Goal: Navigation & Orientation: Find specific page/section

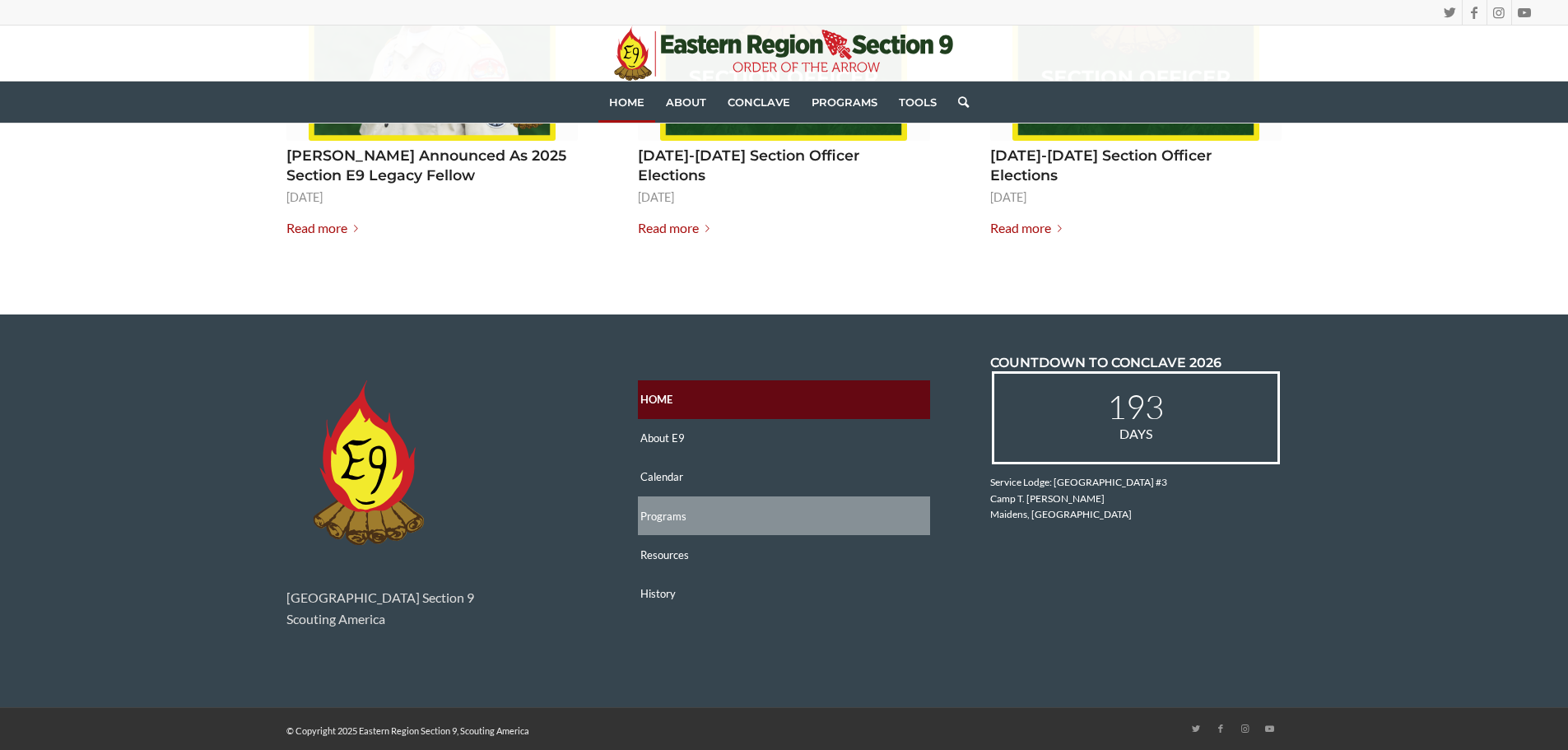
scroll to position [2341, 0]
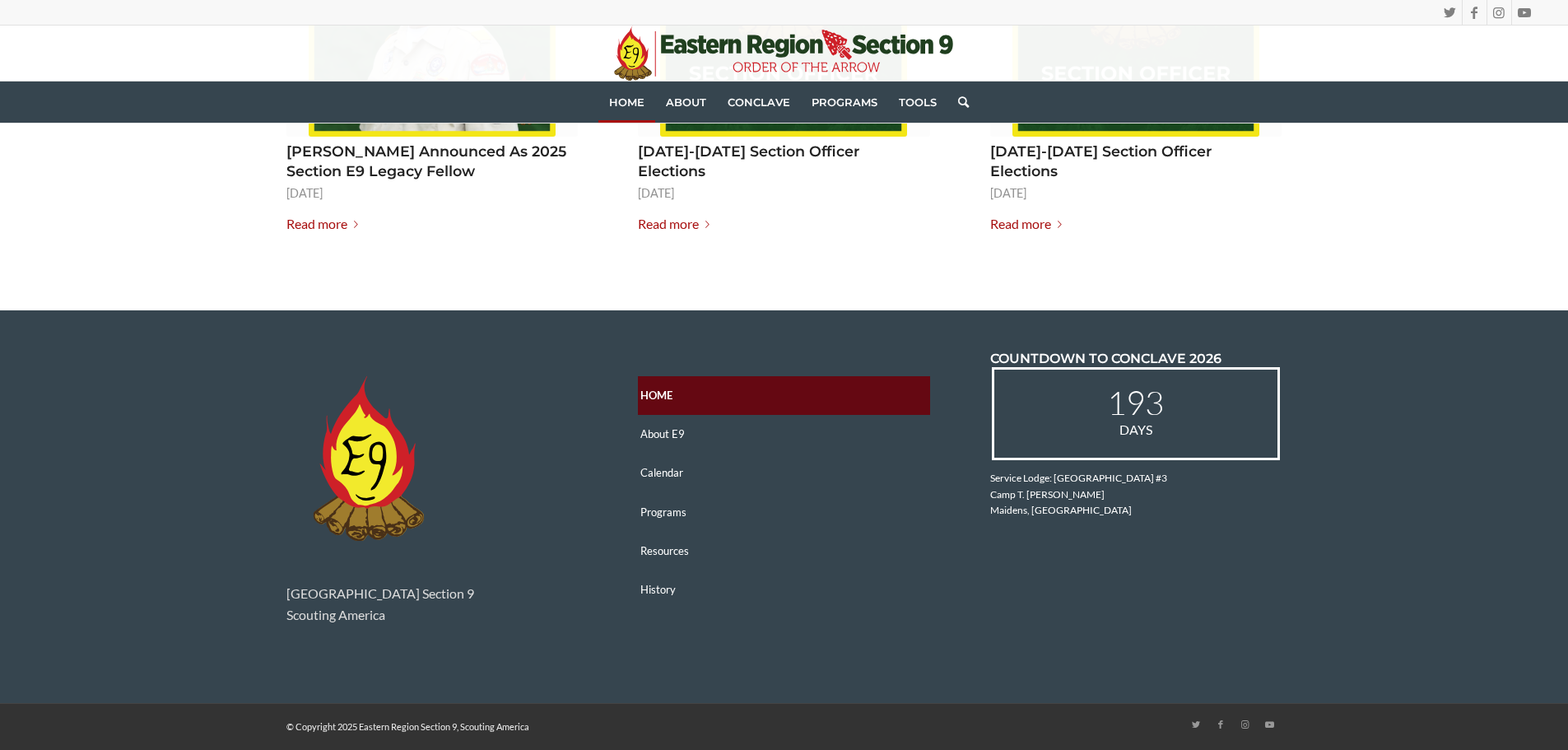
drag, startPoint x: 823, startPoint y: 582, endPoint x: 778, endPoint y: 213, distance: 371.7
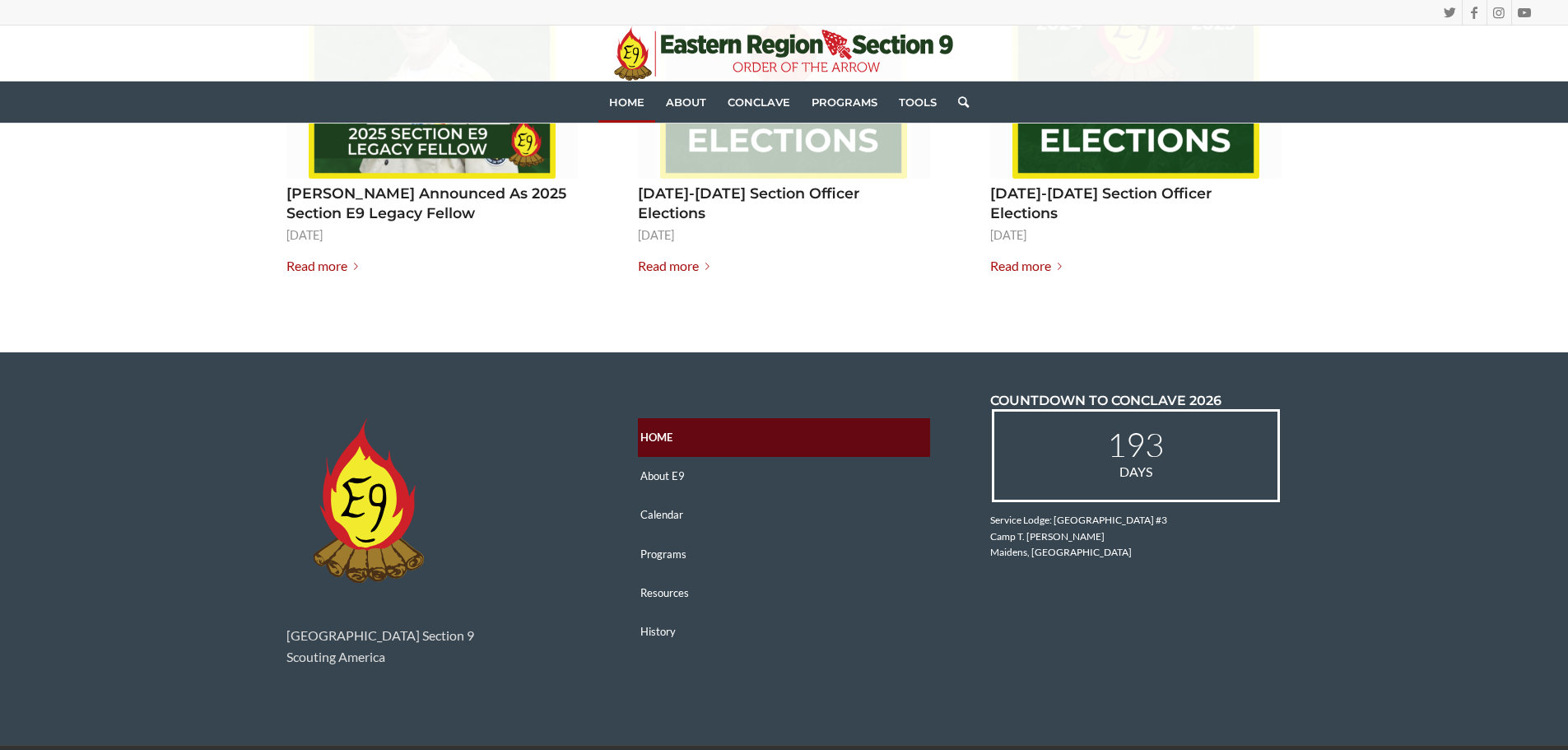
scroll to position [2259, 0]
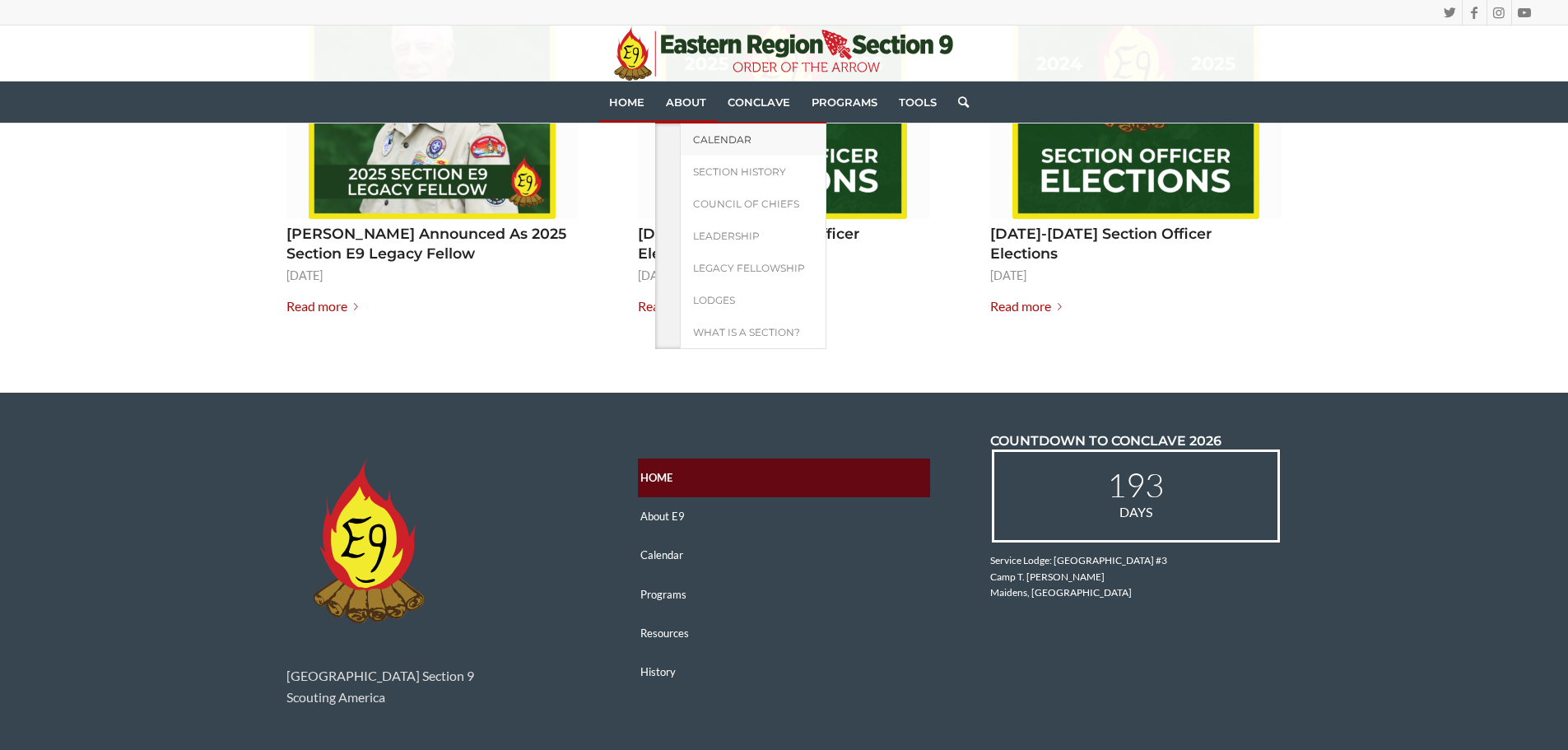
click at [699, 137] on span "Calendar" at bounding box center [722, 139] width 59 height 13
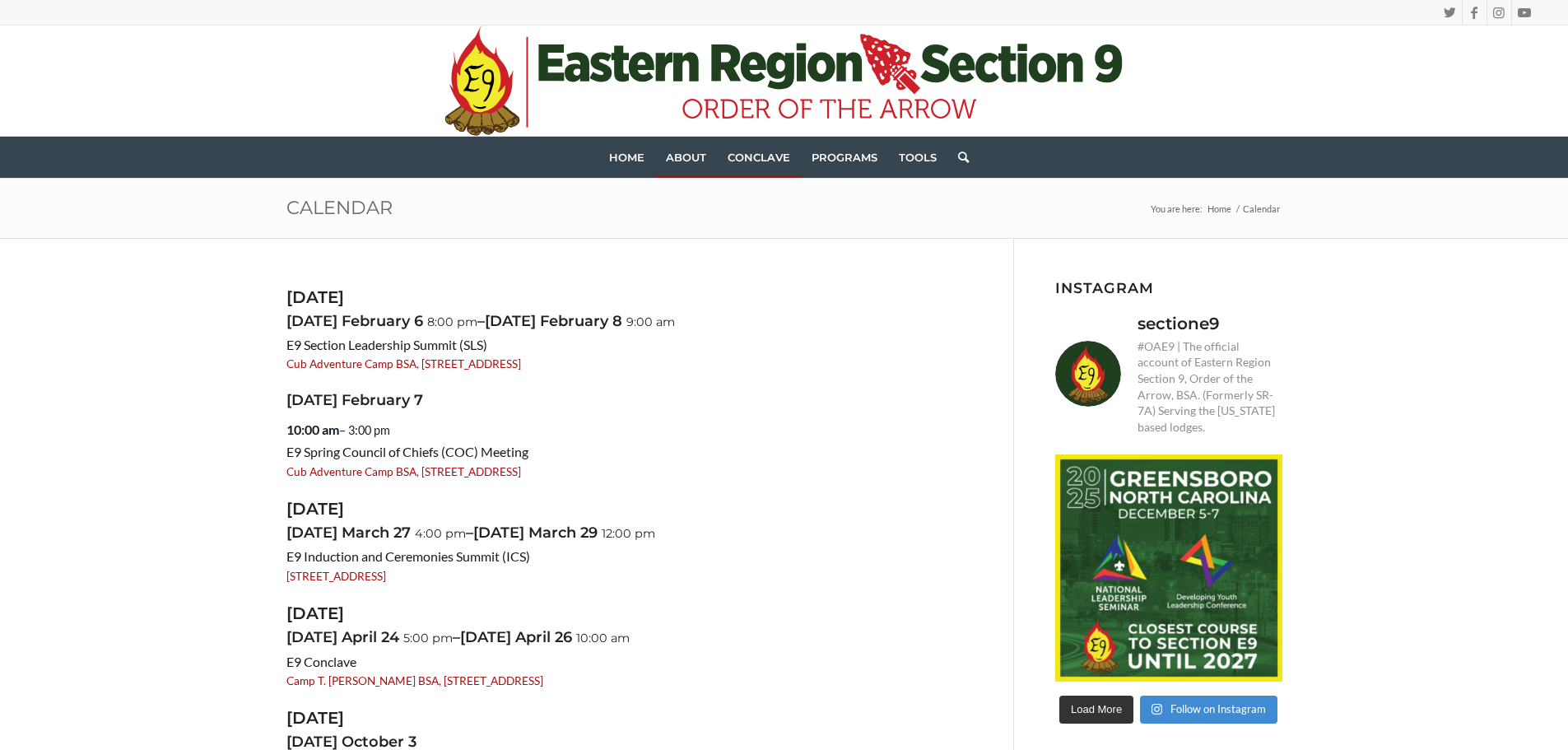
click at [777, 157] on span "Conclave" at bounding box center [758, 157] width 63 height 14
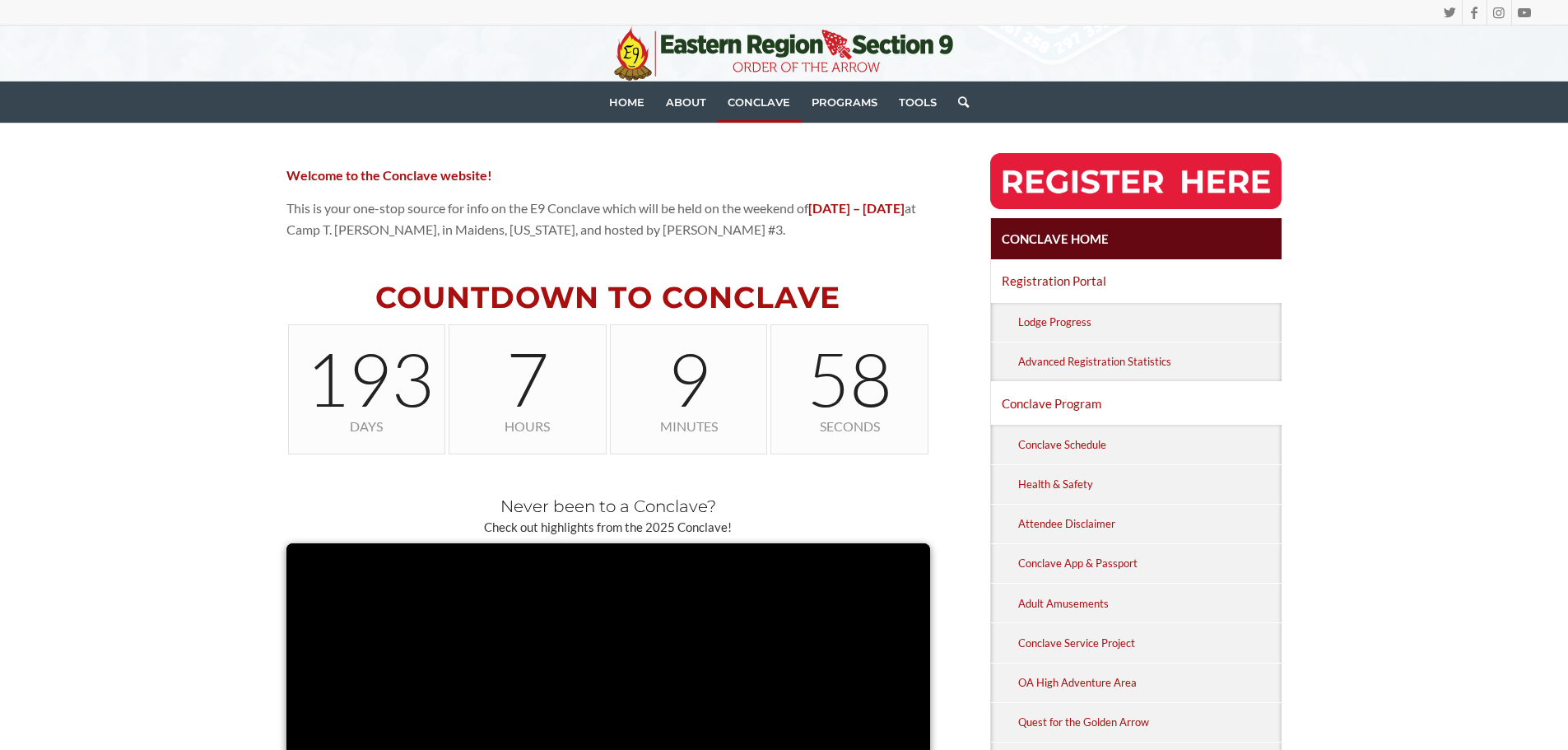
scroll to position [412, 0]
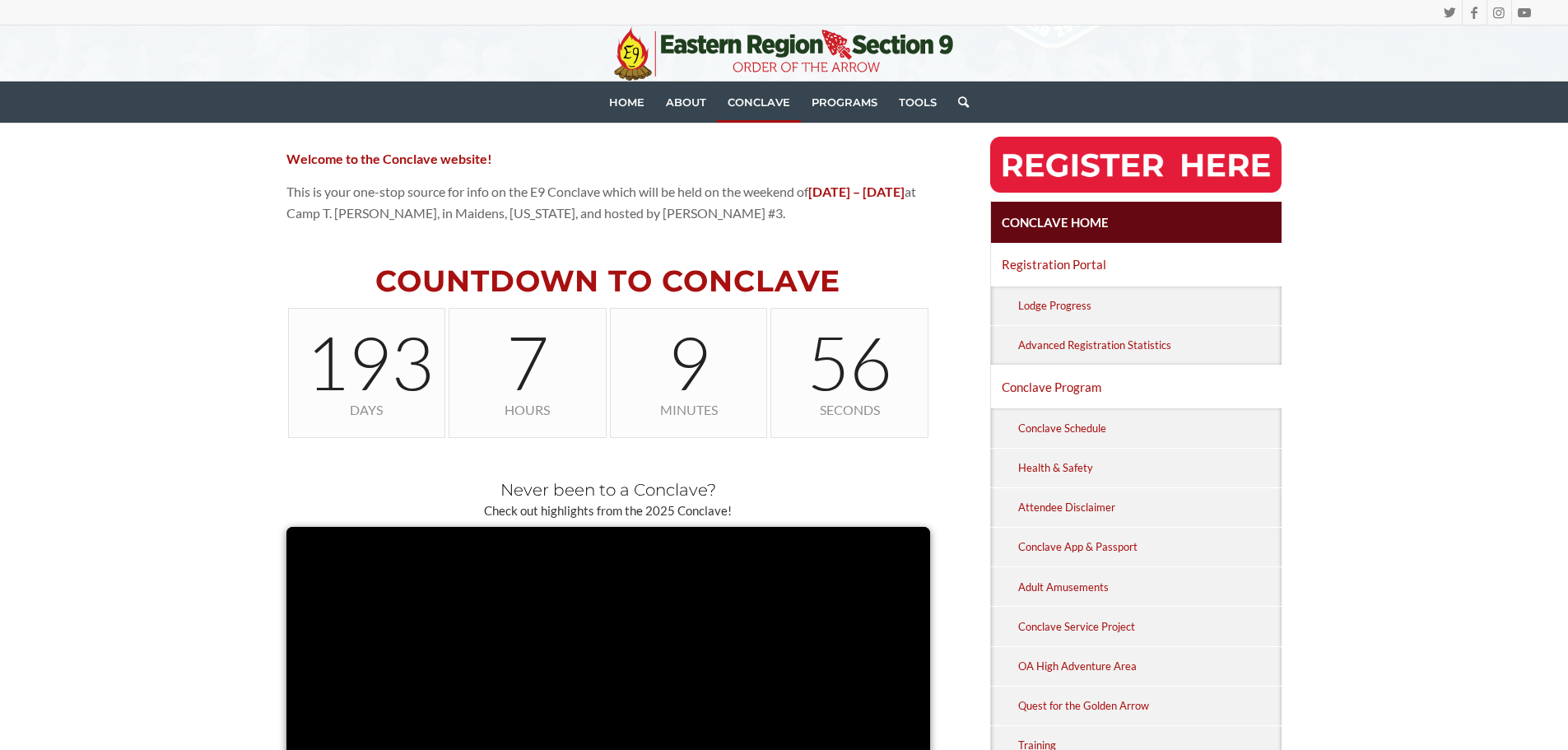
click at [1136, 150] on img at bounding box center [1136, 165] width 292 height 56
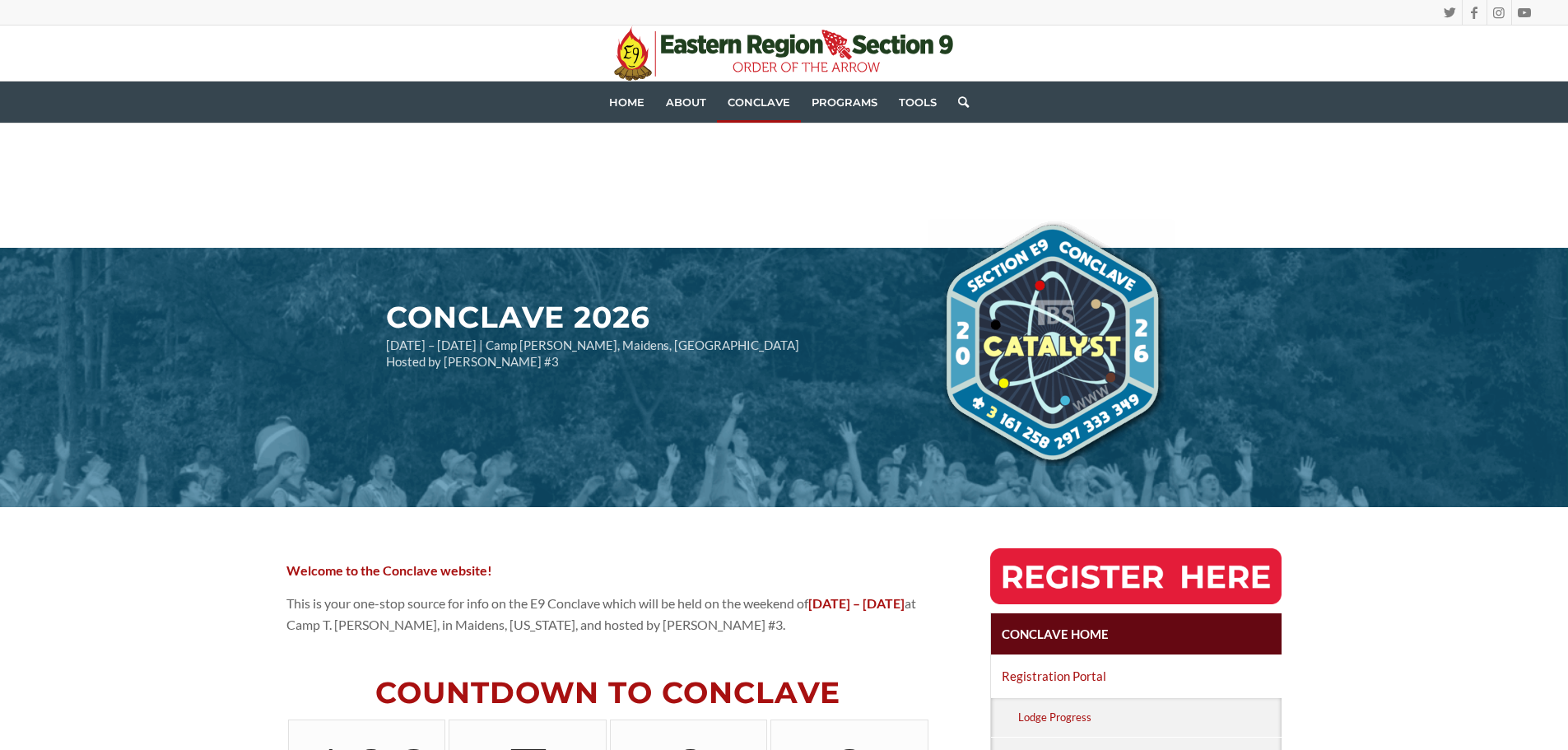
scroll to position [412, 0]
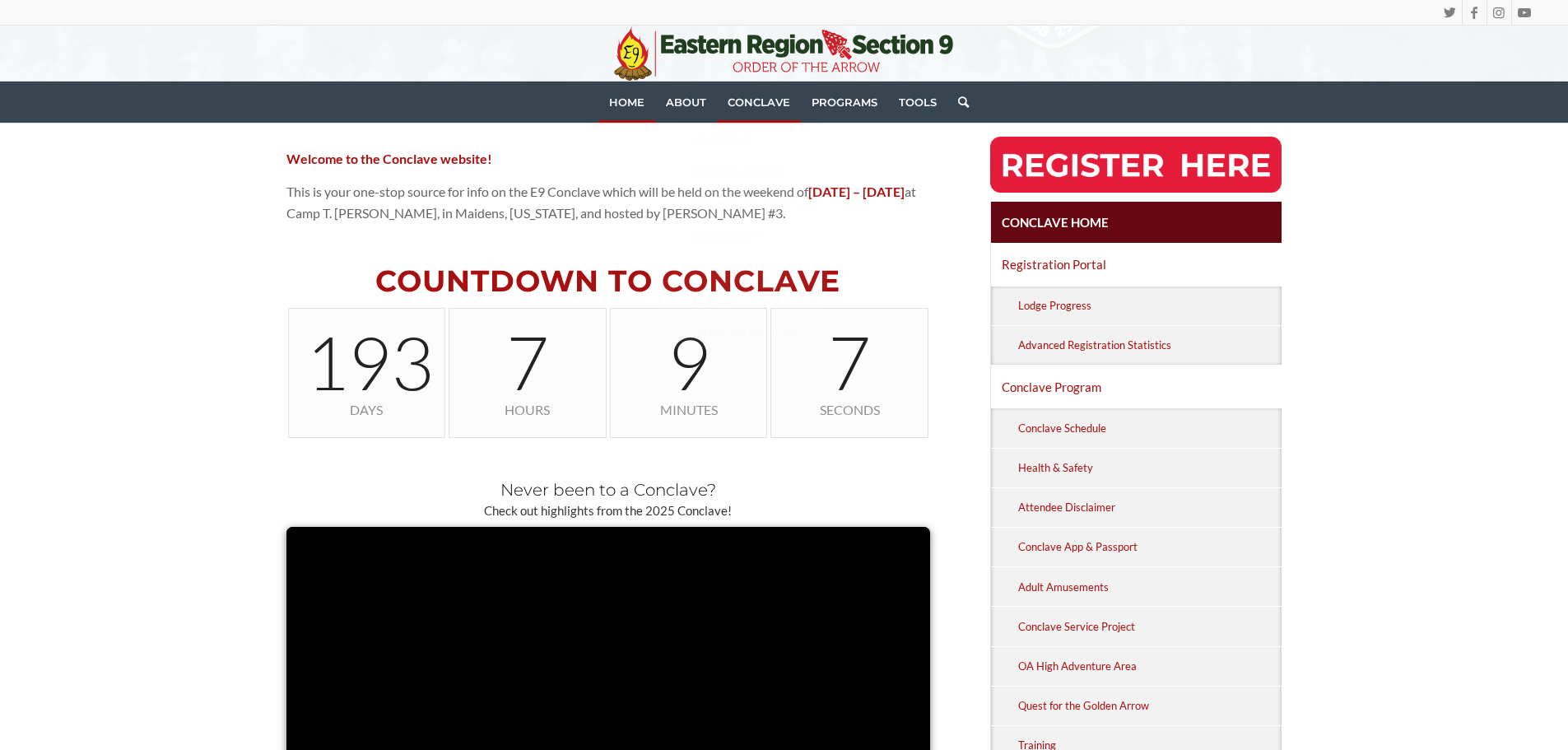
click at [629, 105] on span "Home" at bounding box center [626, 102] width 36 height 14
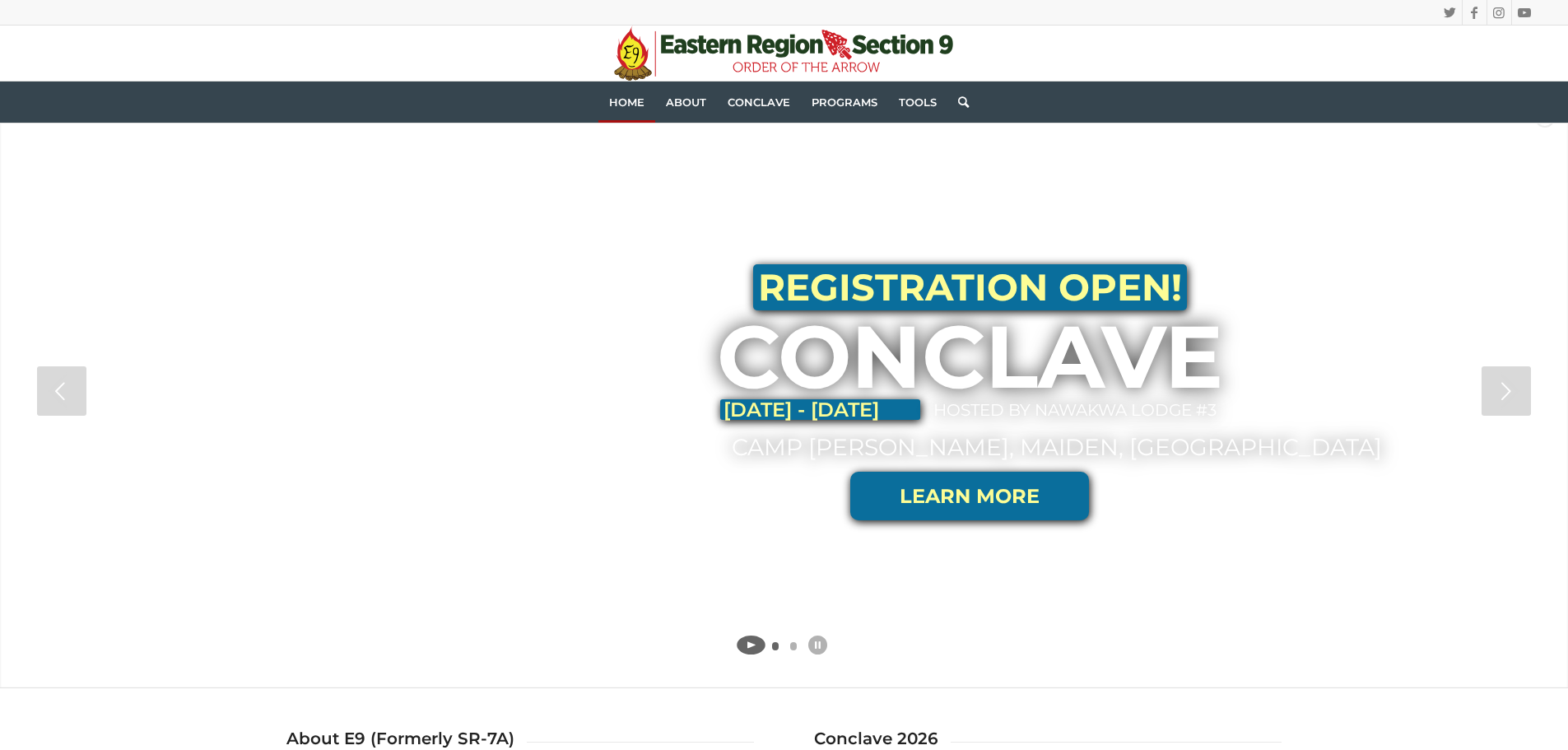
scroll to position [82, 0]
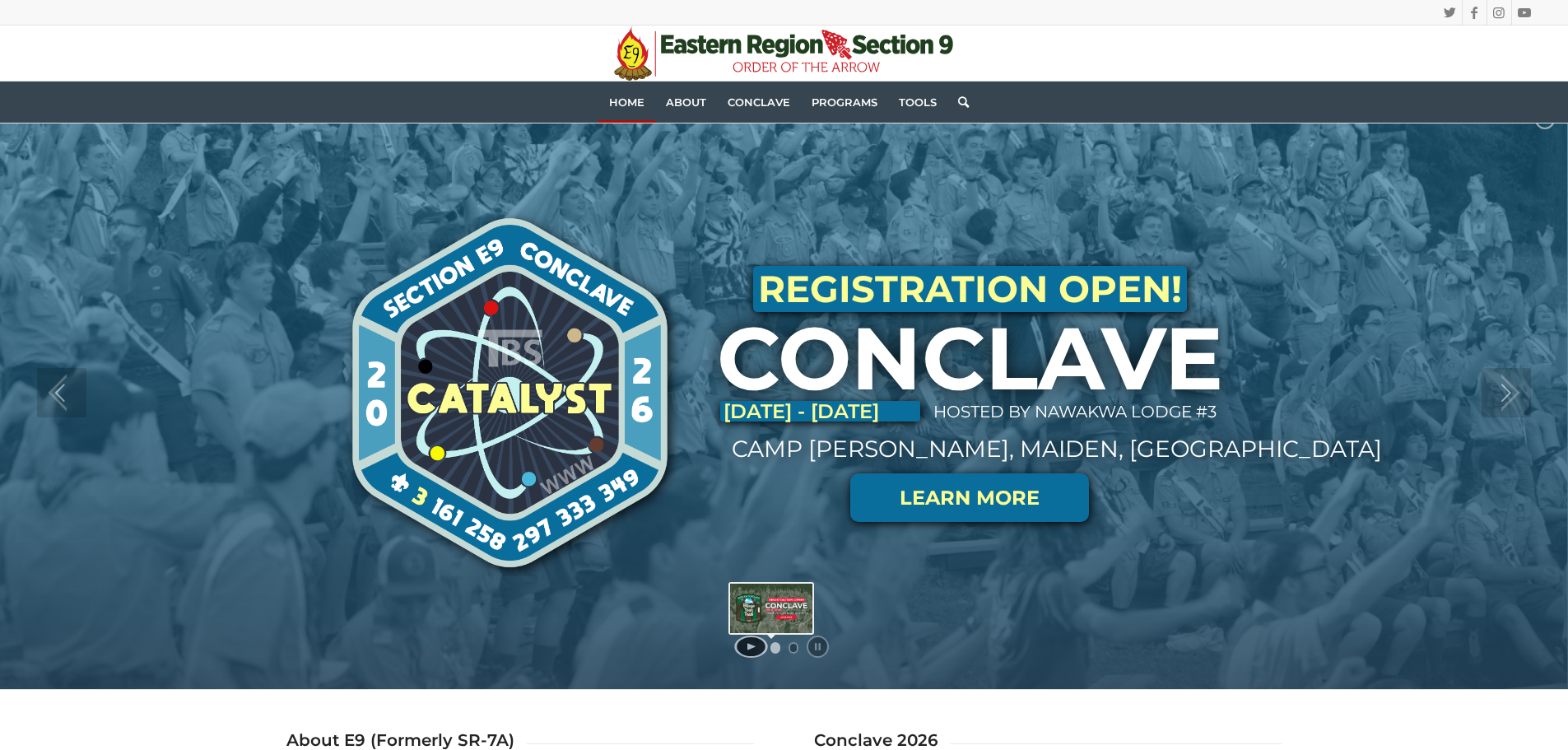
click at [776, 650] on link "jump to slide 1" at bounding box center [776, 649] width 10 height 12
click at [793, 650] on link "jump to slide 2" at bounding box center [793, 649] width 10 height 12
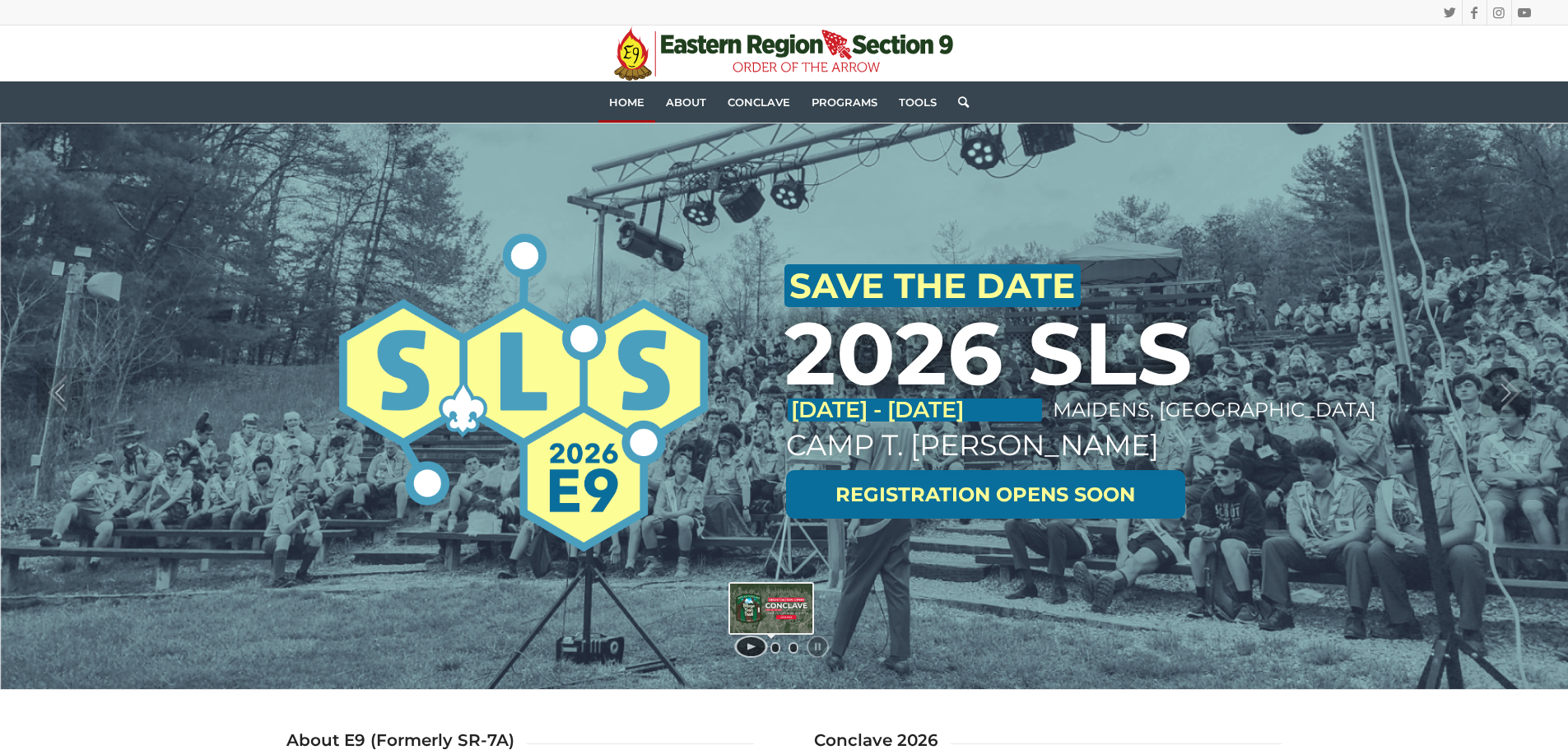
click at [777, 644] on link "jump to slide 1" at bounding box center [776, 649] width 10 height 12
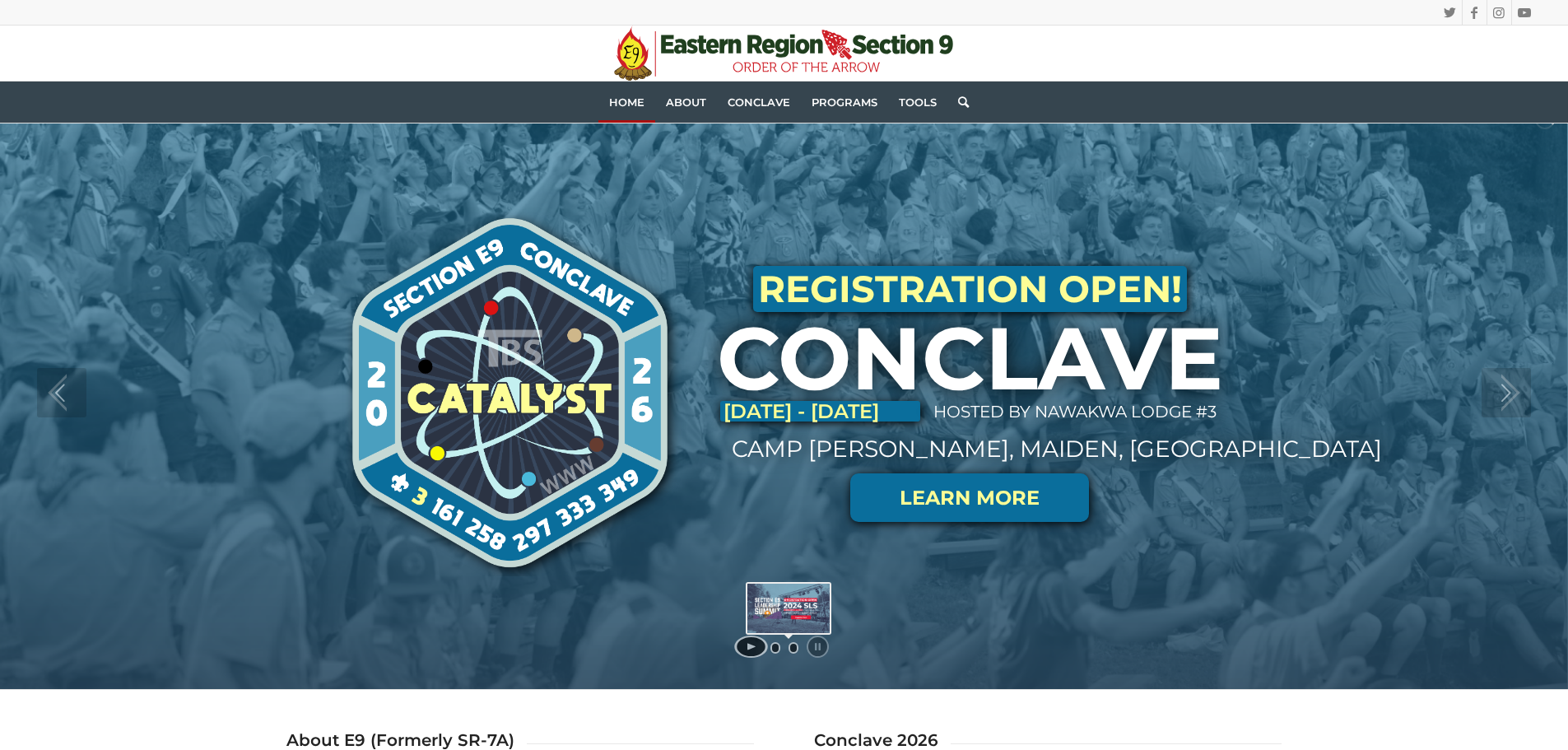
click at [795, 646] on link "jump to slide 2" at bounding box center [793, 649] width 10 height 12
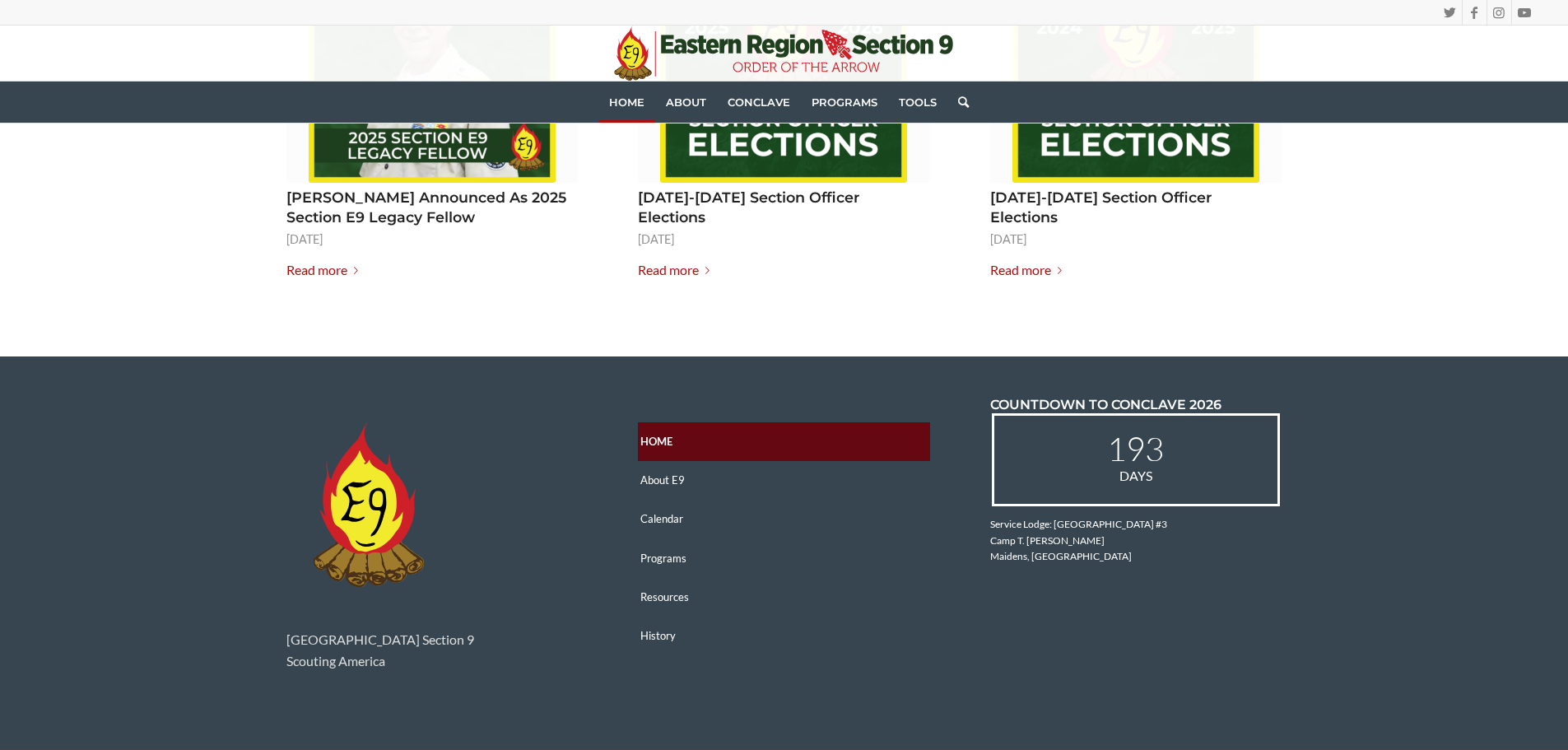
scroll to position [2341, 0]
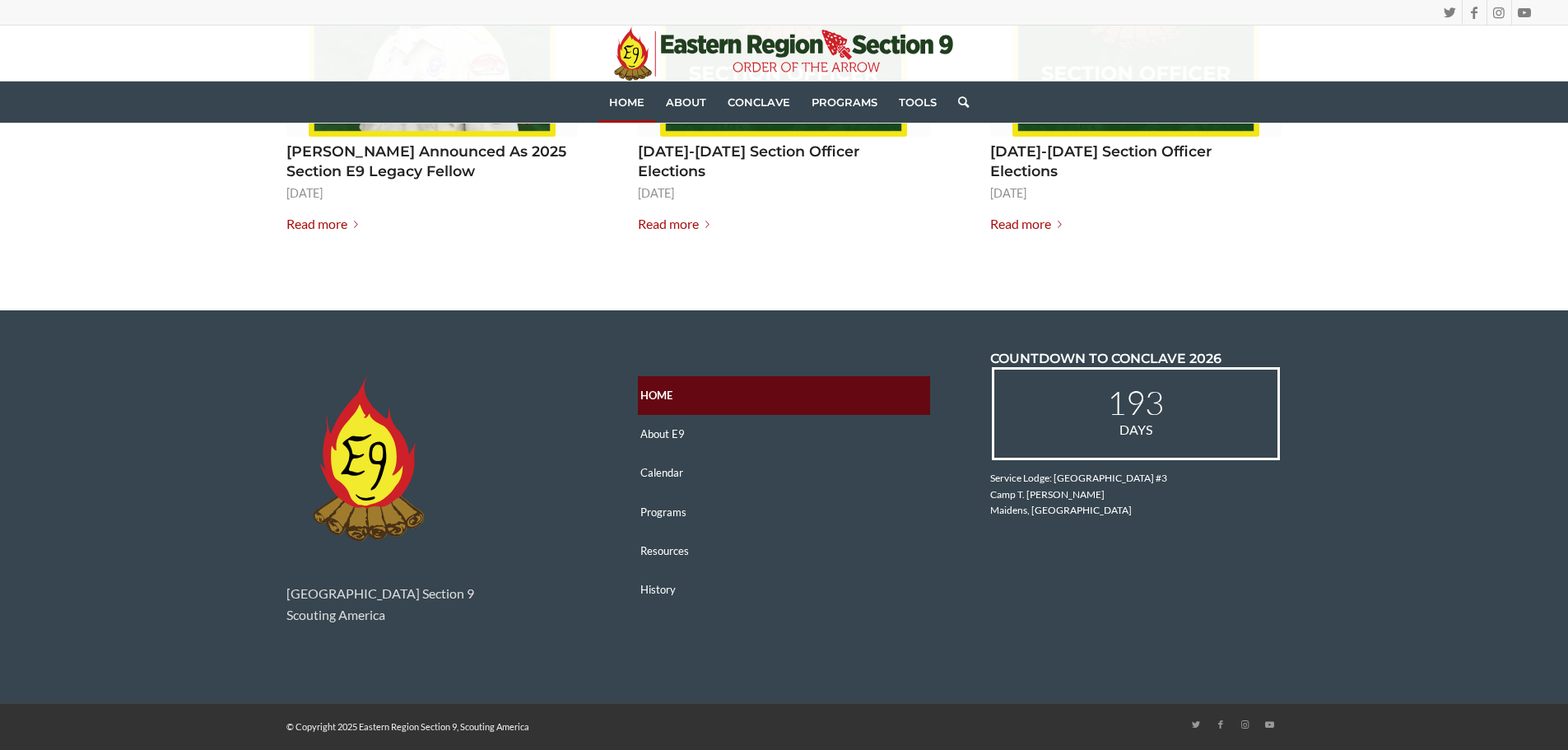
drag, startPoint x: 887, startPoint y: 336, endPoint x: 784, endPoint y: 132, distance: 228.5
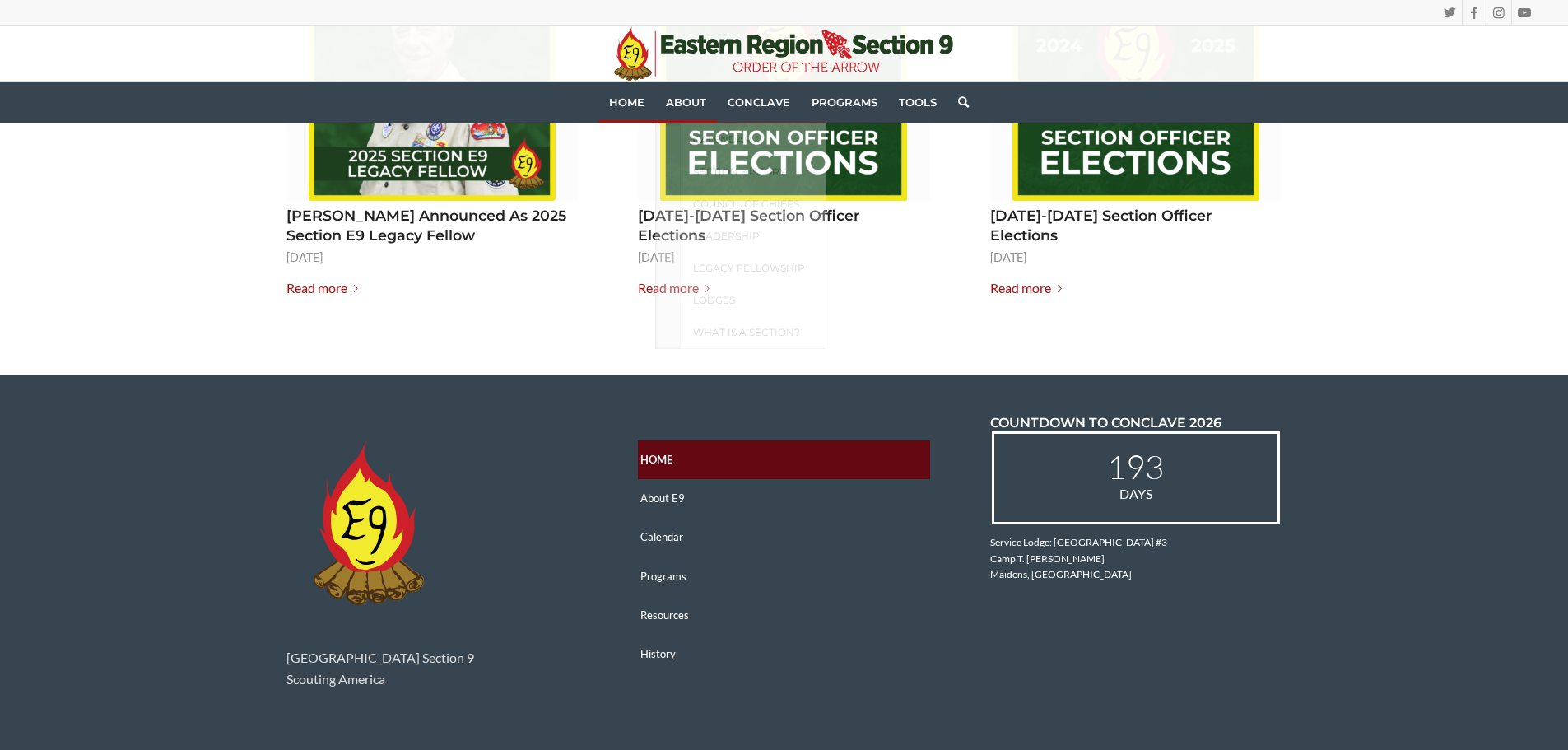
scroll to position [2259, 0]
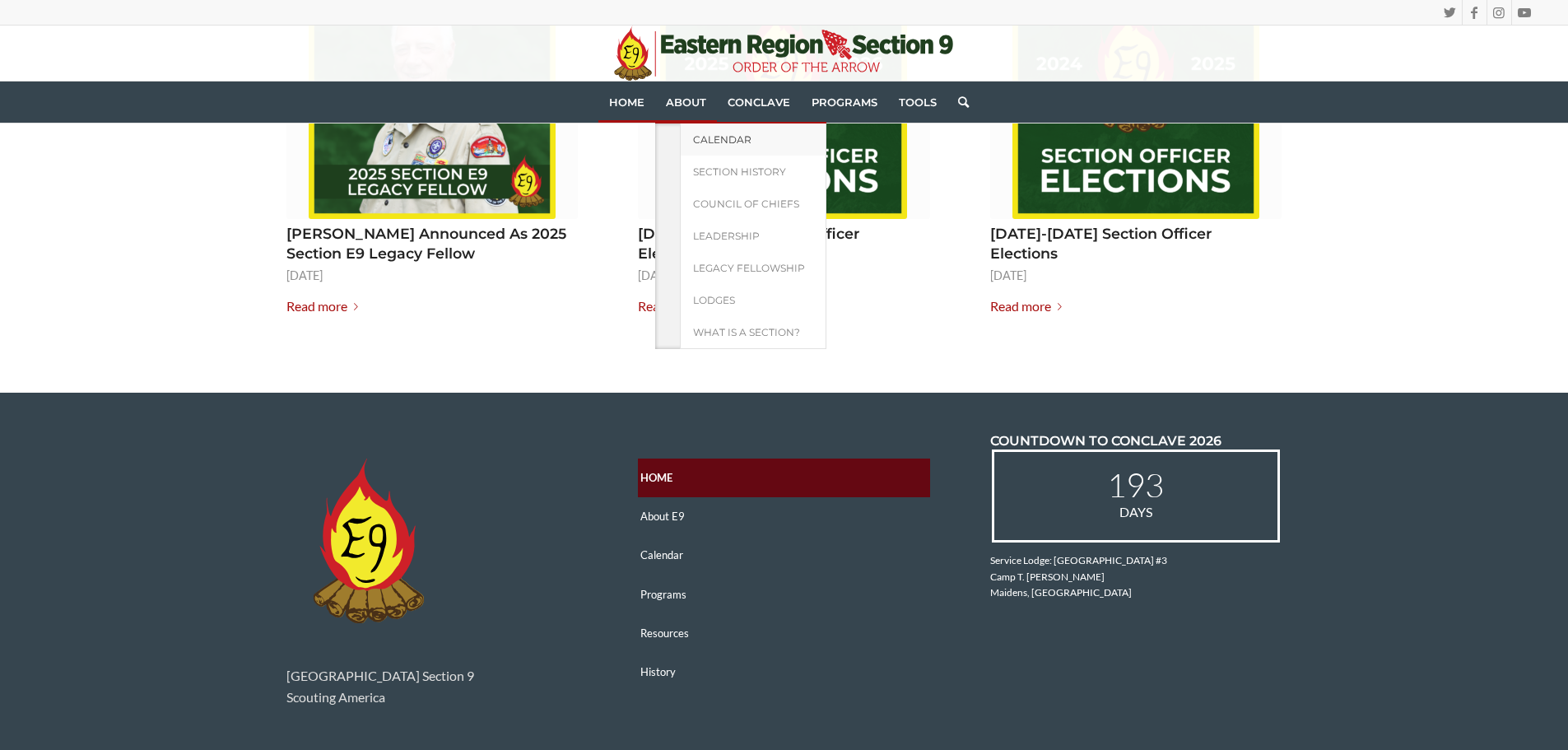
click at [732, 143] on span "Calendar" at bounding box center [722, 139] width 59 height 13
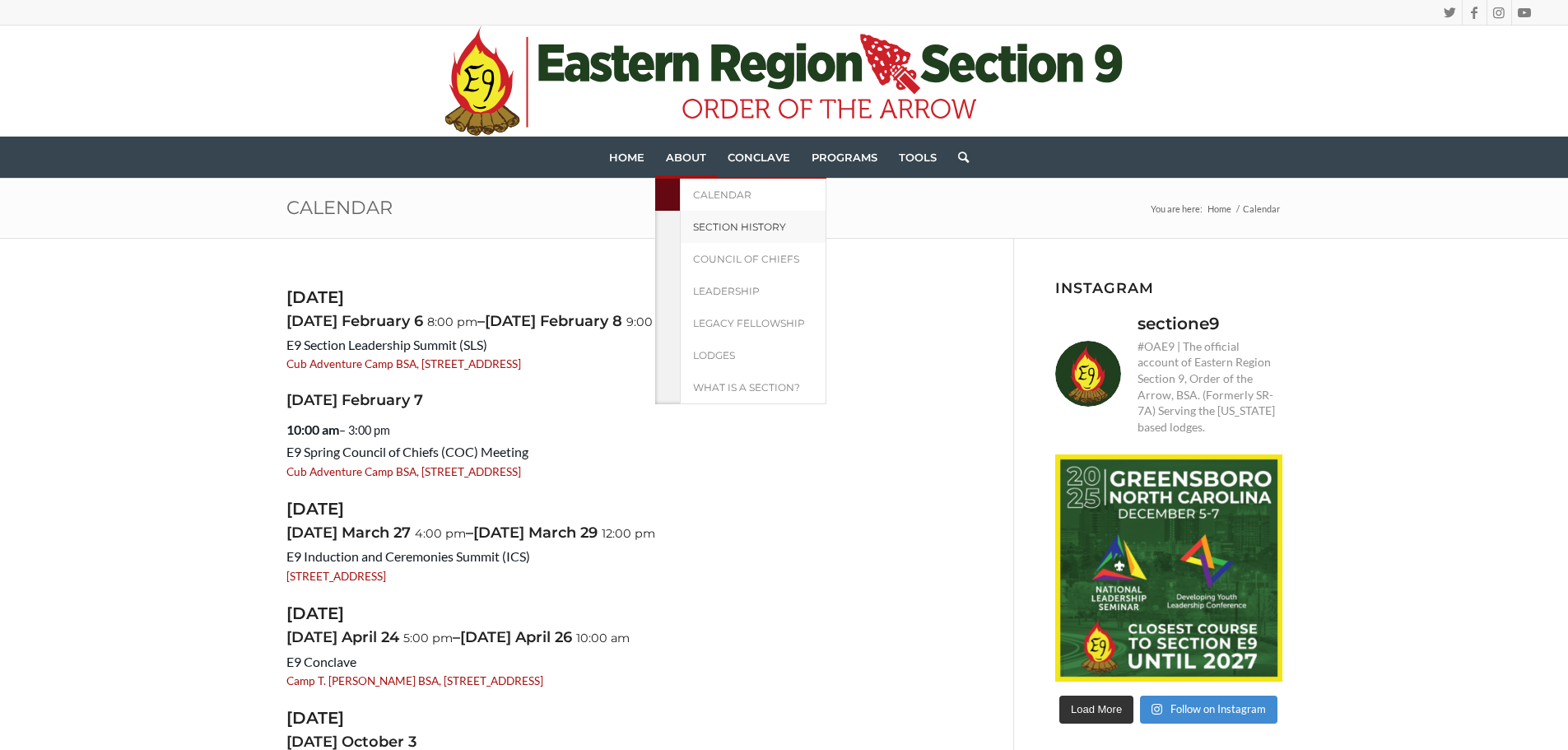
click at [758, 229] on span "Section History" at bounding box center [739, 227] width 93 height 13
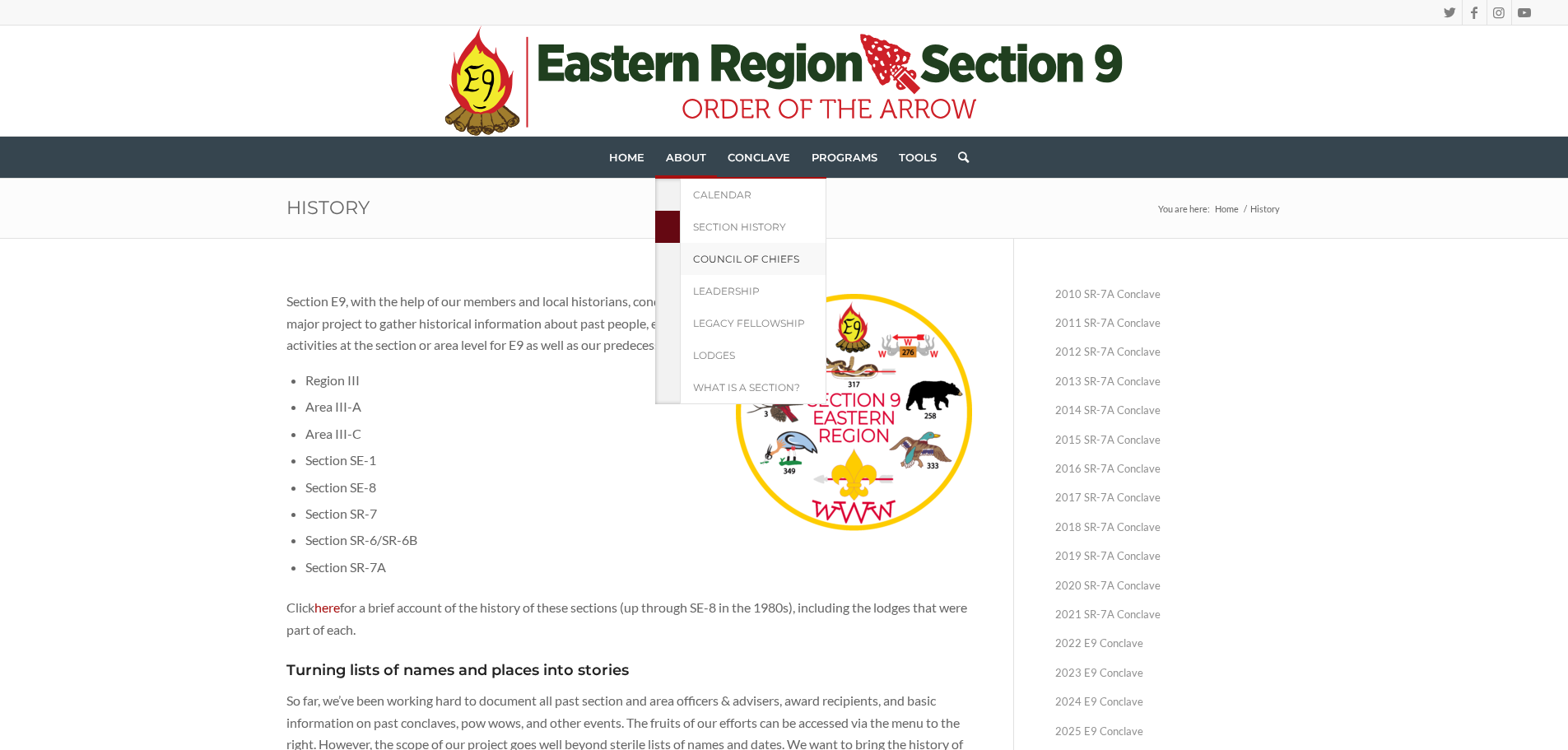
click at [734, 261] on span "Council of Chiefs" at bounding box center [746, 259] width 106 height 13
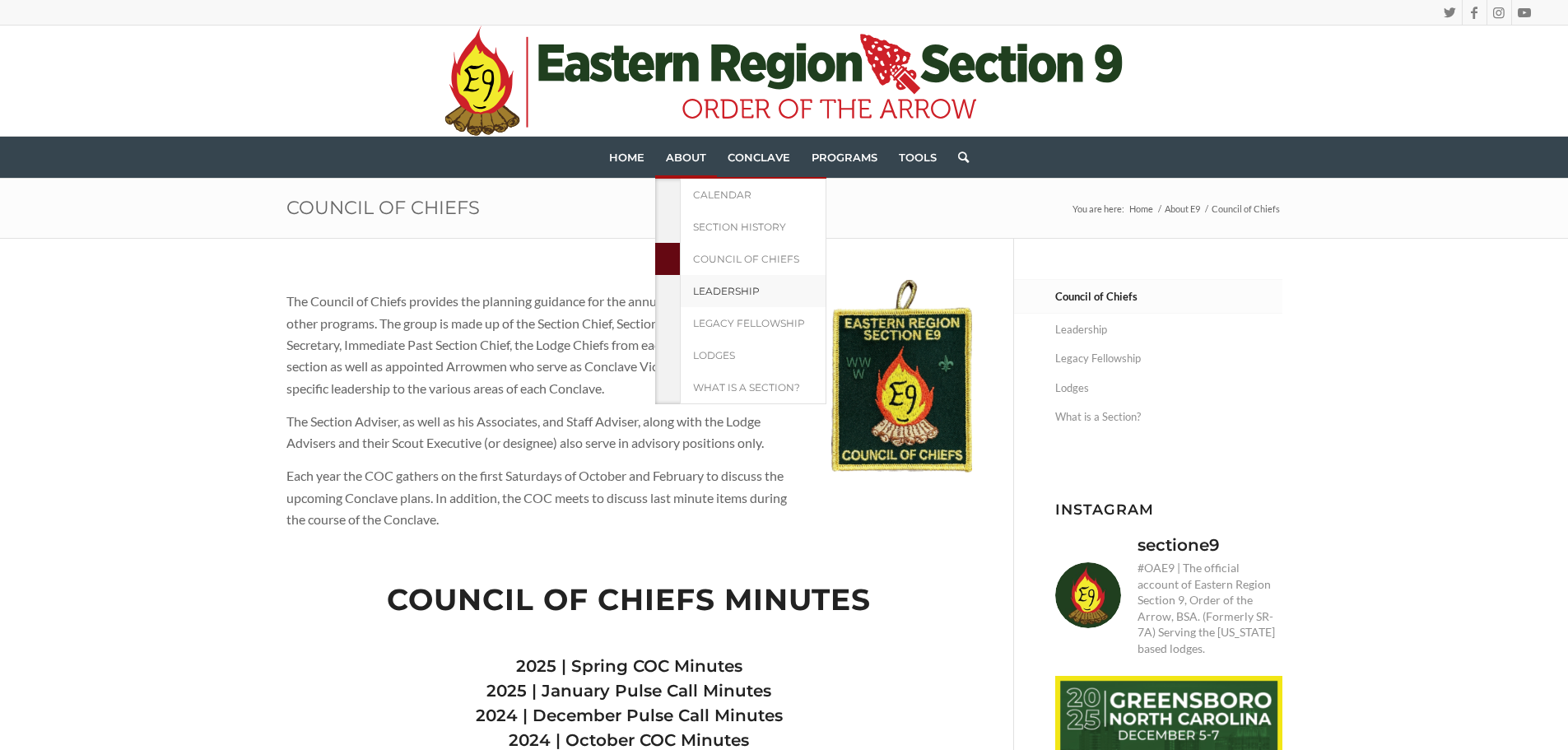
click at [744, 295] on span "Leadership" at bounding box center [726, 291] width 67 height 13
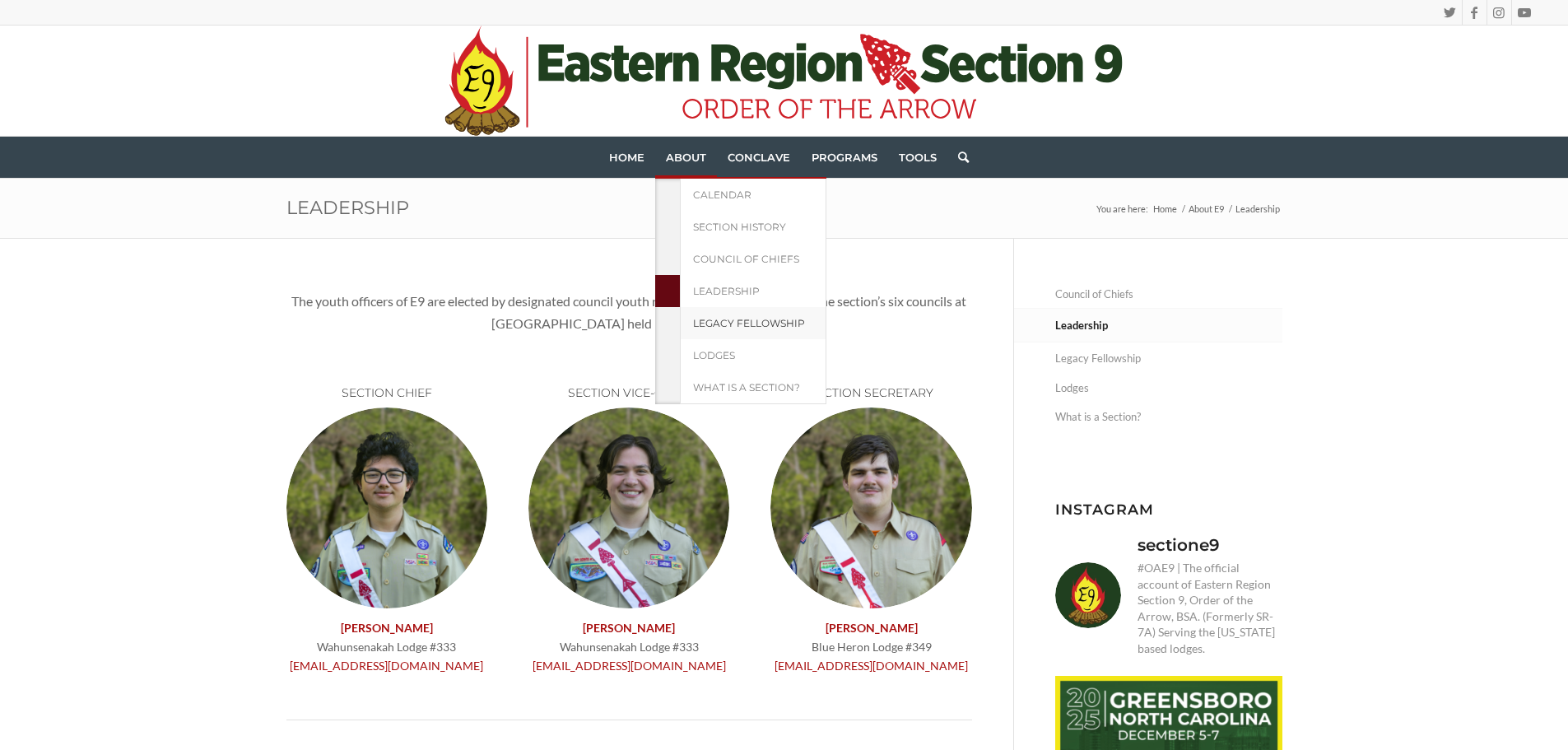
click at [765, 328] on span "Legacy Fellowship" at bounding box center [749, 322] width 112 height 13
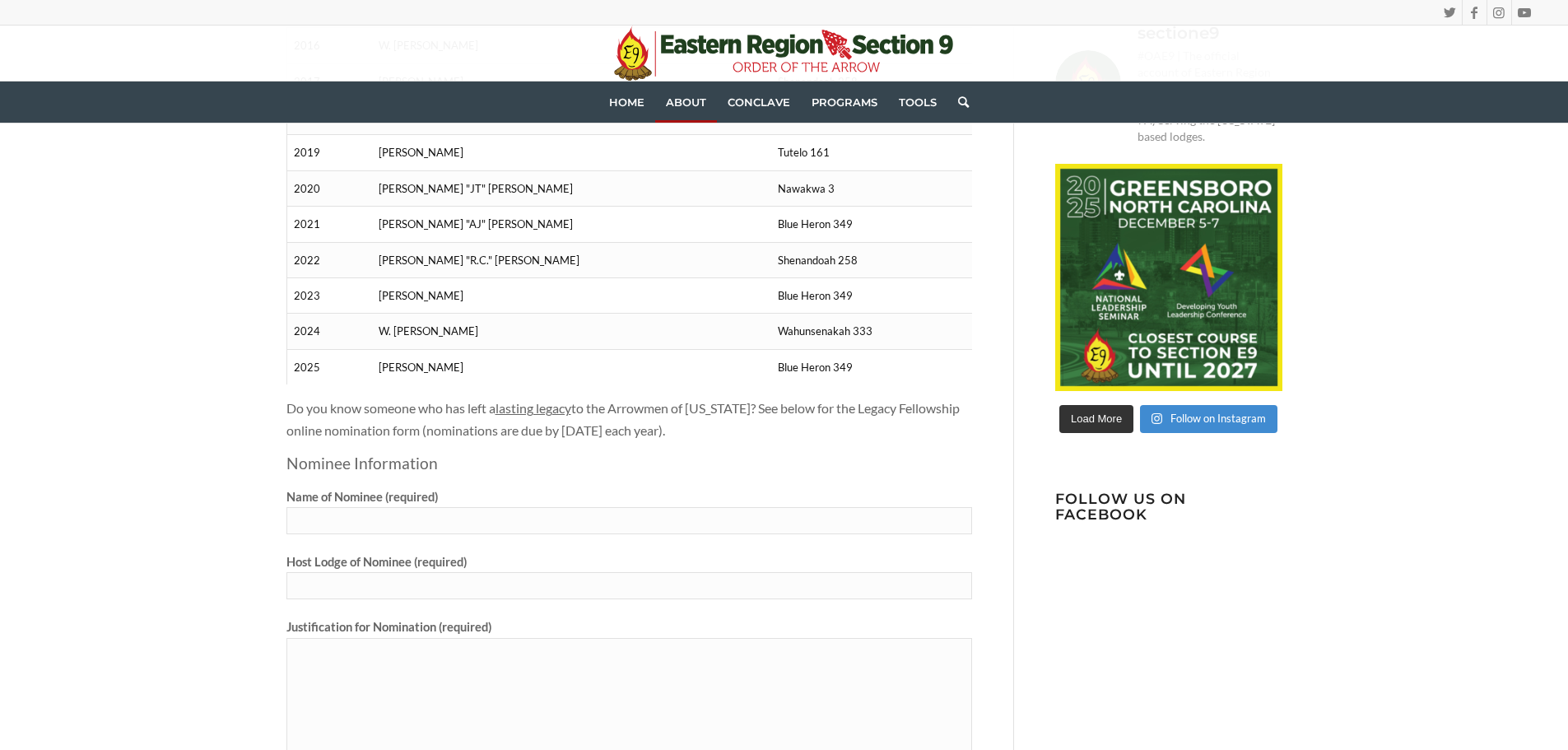
scroll to position [741, 0]
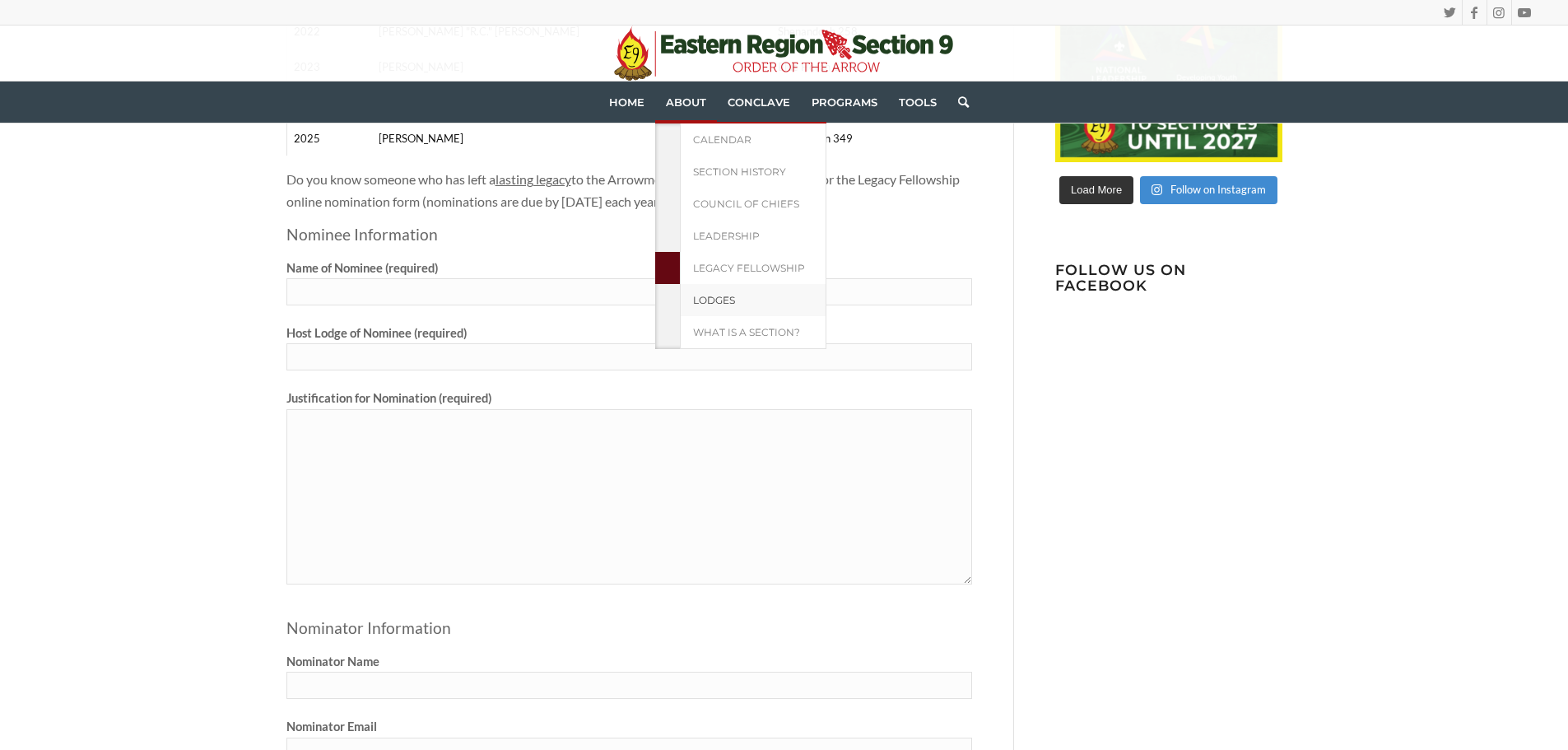
click at [708, 300] on span "Lodges" at bounding box center [714, 300] width 42 height 13
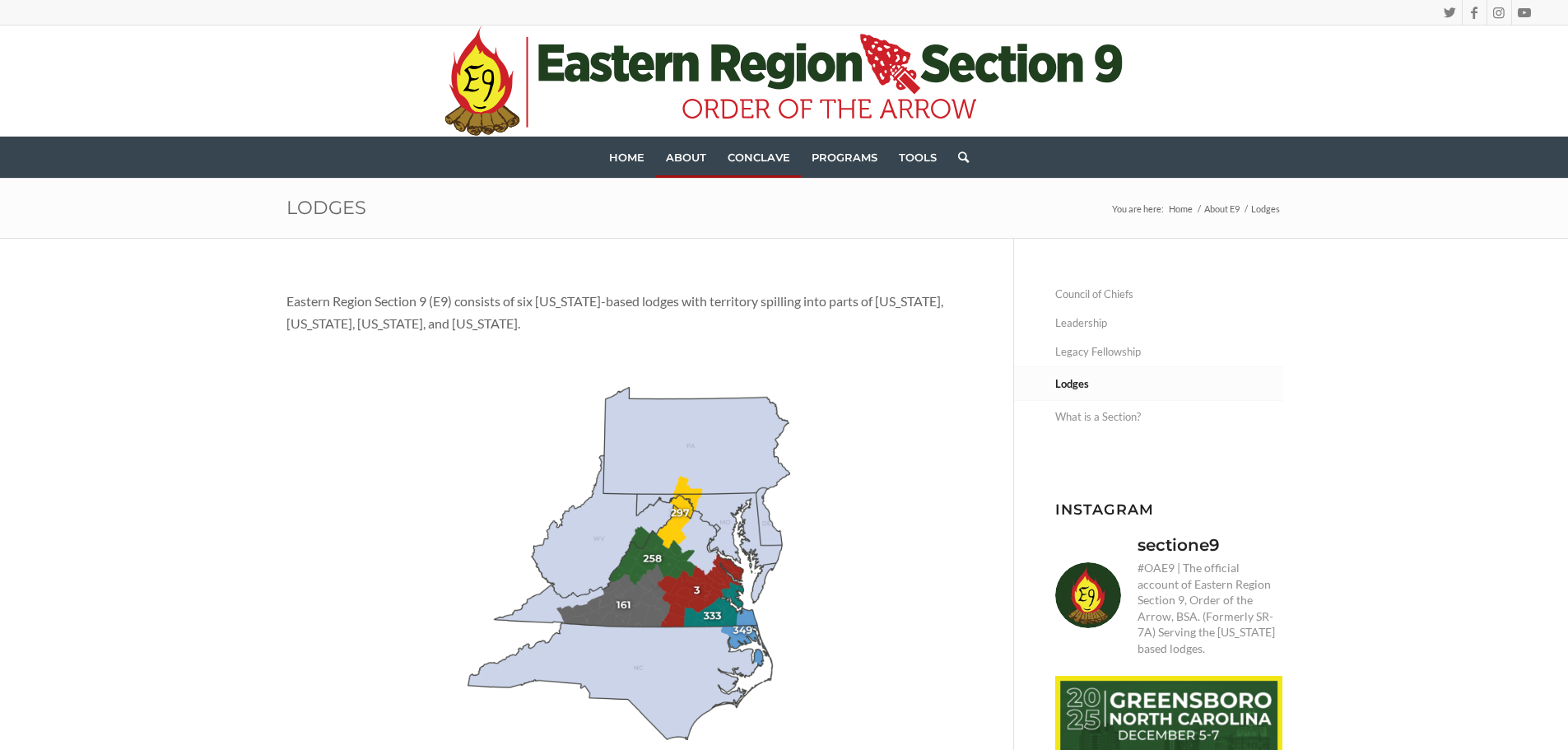
click at [753, 160] on span "Conclave" at bounding box center [758, 157] width 63 height 14
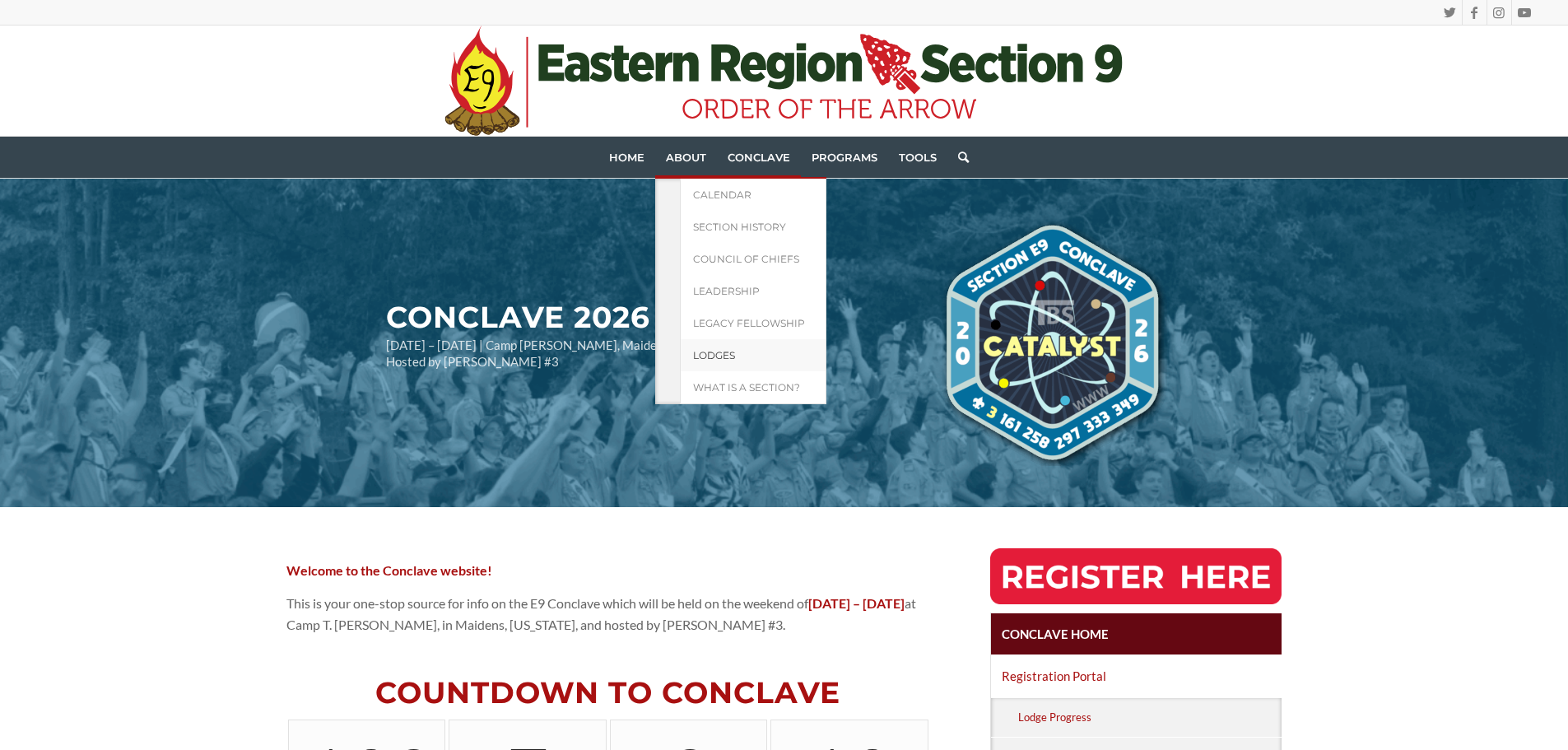
click at [721, 350] on span "Lodges" at bounding box center [714, 355] width 42 height 13
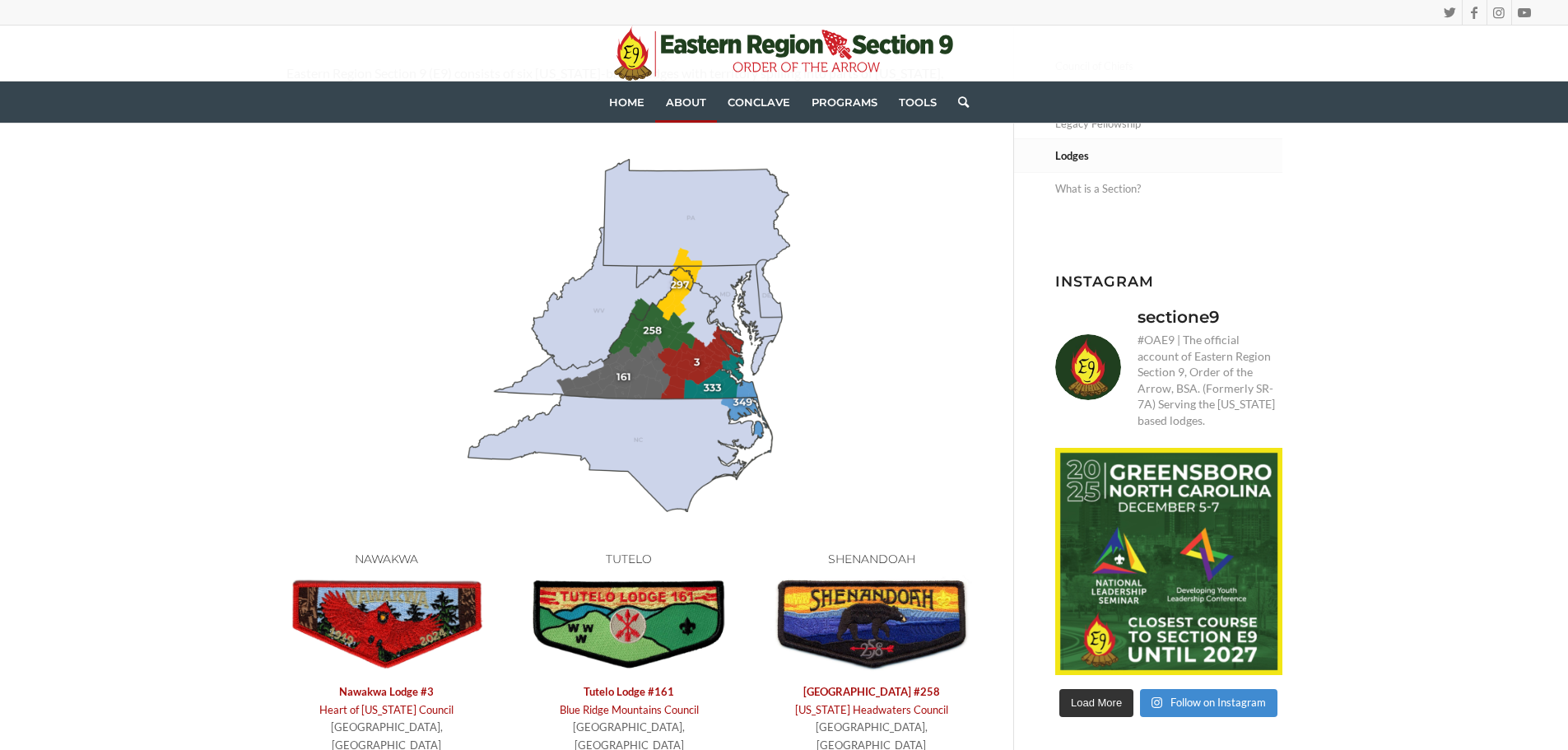
scroll to position [576, 0]
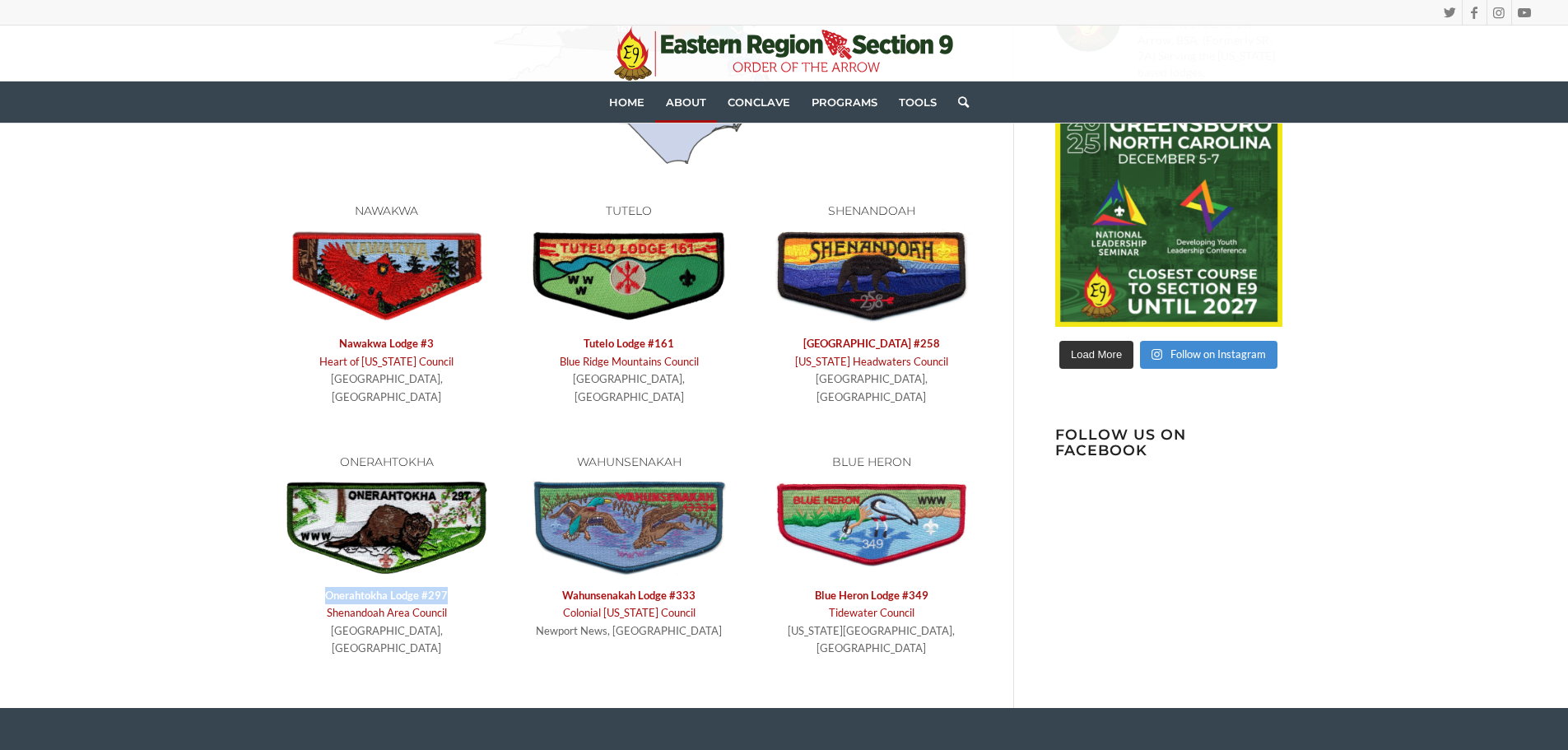
drag, startPoint x: 332, startPoint y: 583, endPoint x: 485, endPoint y: 585, distance: 153.0
click at [485, 587] on p "Onerahtokha Lodge #29 7 Shenandoah Area Council Winchester, VA" at bounding box center [387, 622] width 201 height 70
